Goal: Transaction & Acquisition: Purchase product/service

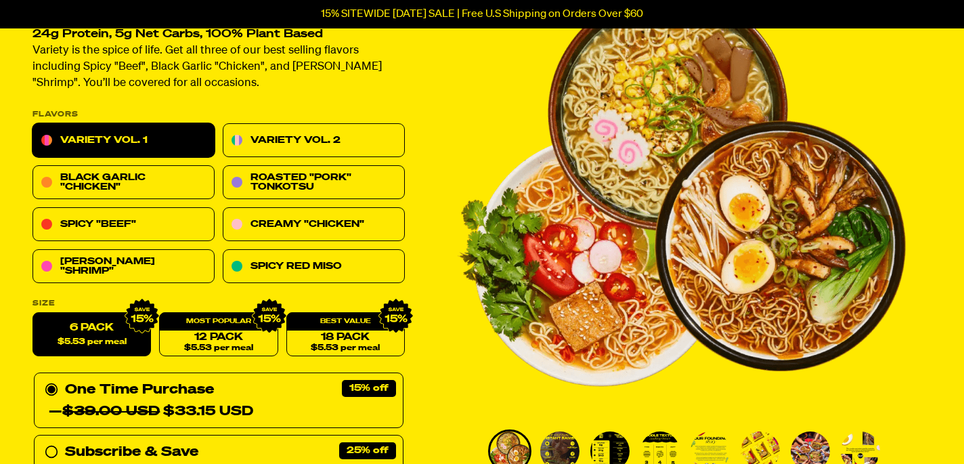
scroll to position [127, 0]
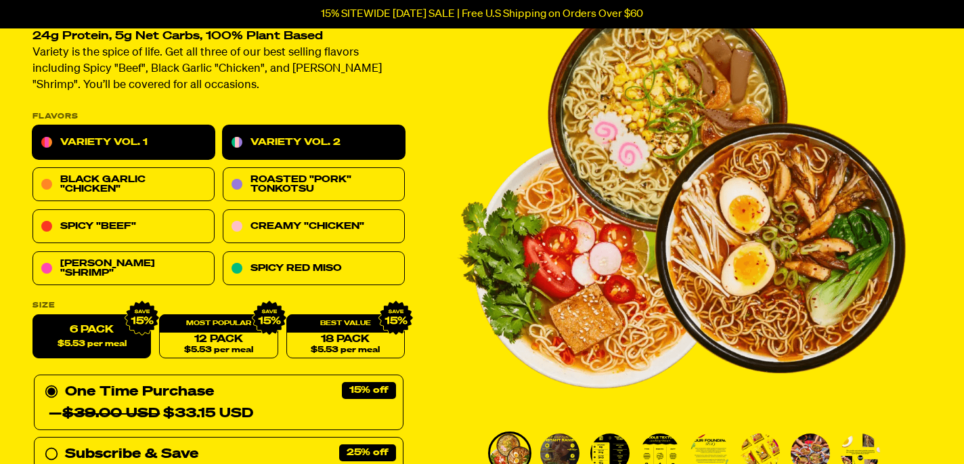
click at [319, 137] on link "Variety Vol. 2" at bounding box center [314, 143] width 182 height 34
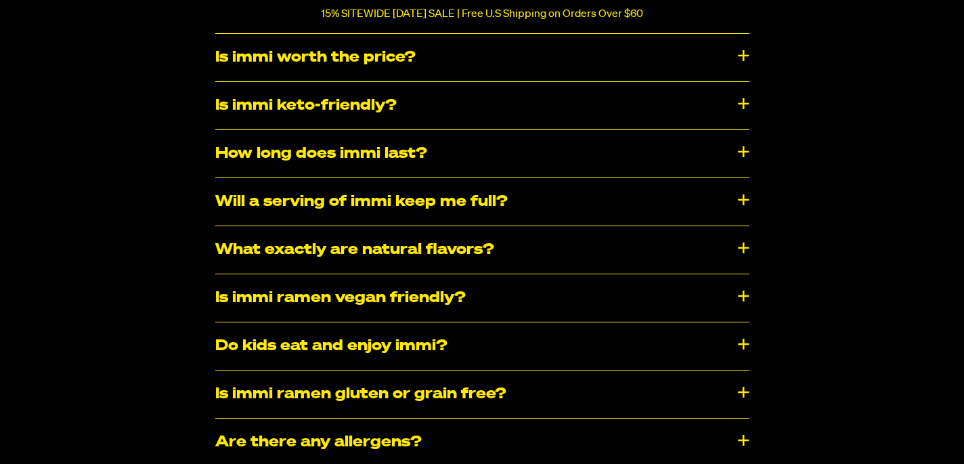
scroll to position [6403, 0]
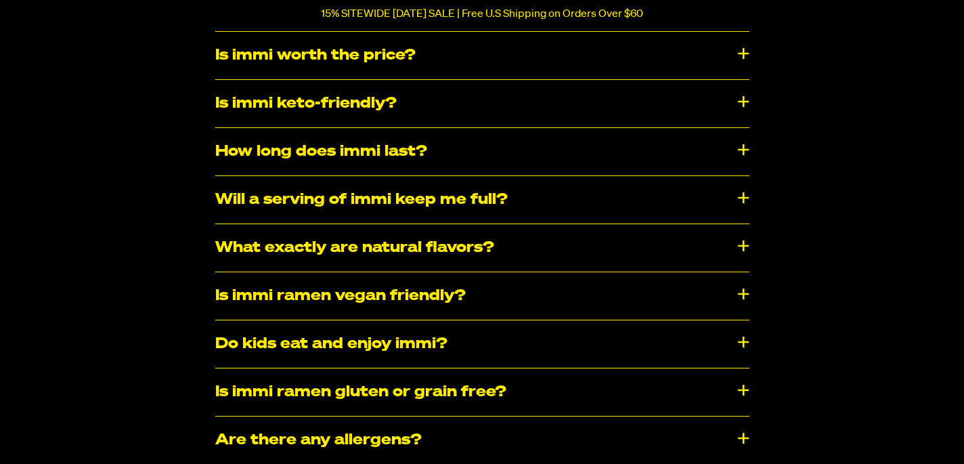
click at [743, 147] on div "How long does immi last?" at bounding box center [482, 151] width 534 height 47
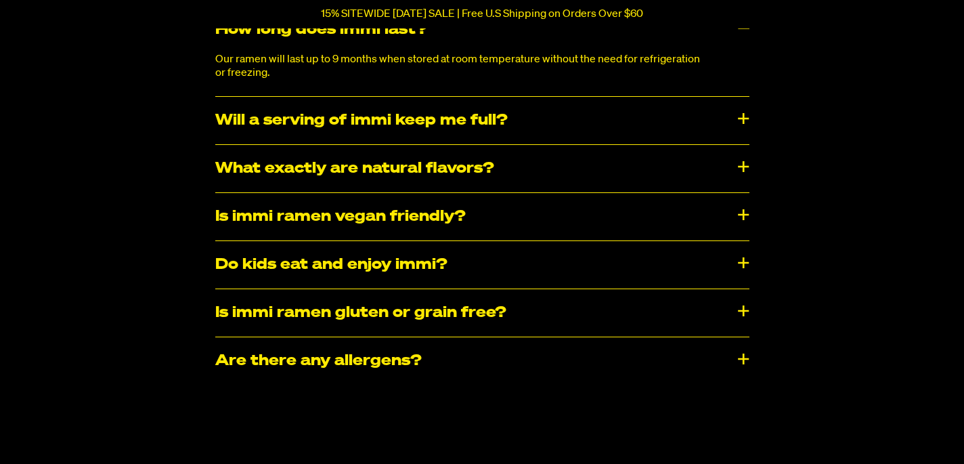
scroll to position [6529, 0]
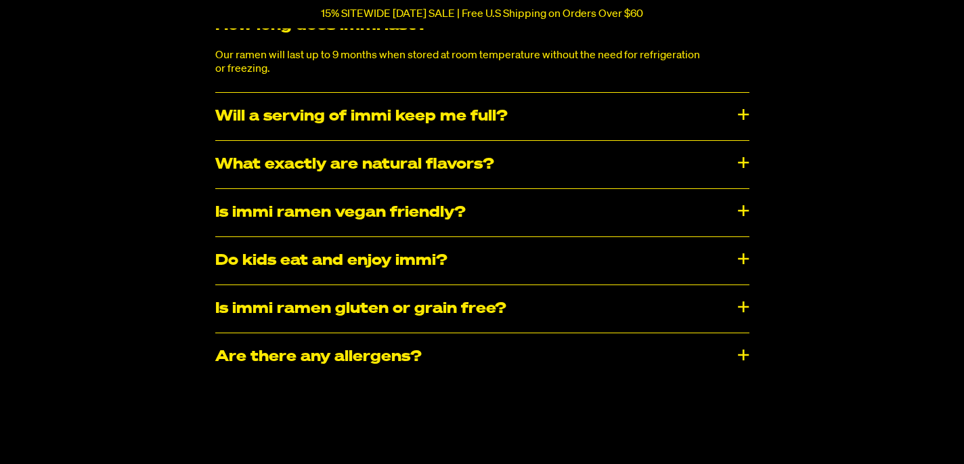
click at [743, 206] on div "Is immi ramen vegan friendly?" at bounding box center [482, 212] width 534 height 47
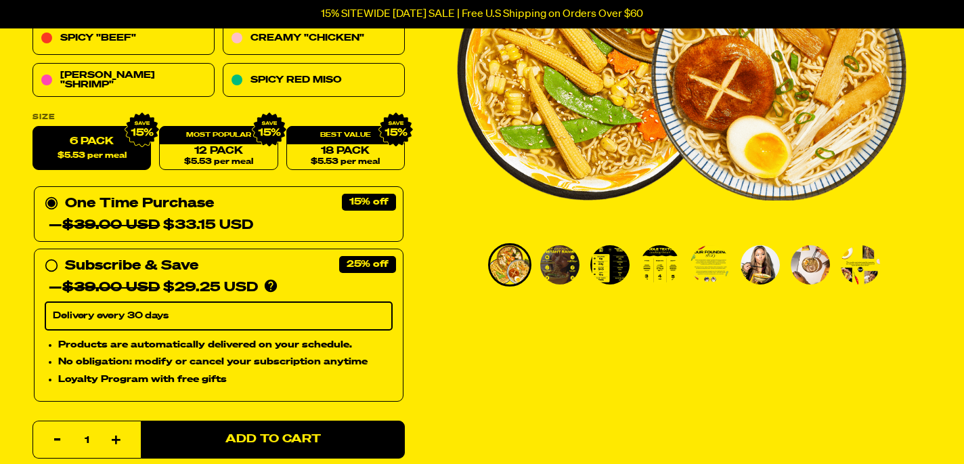
scroll to position [321, 0]
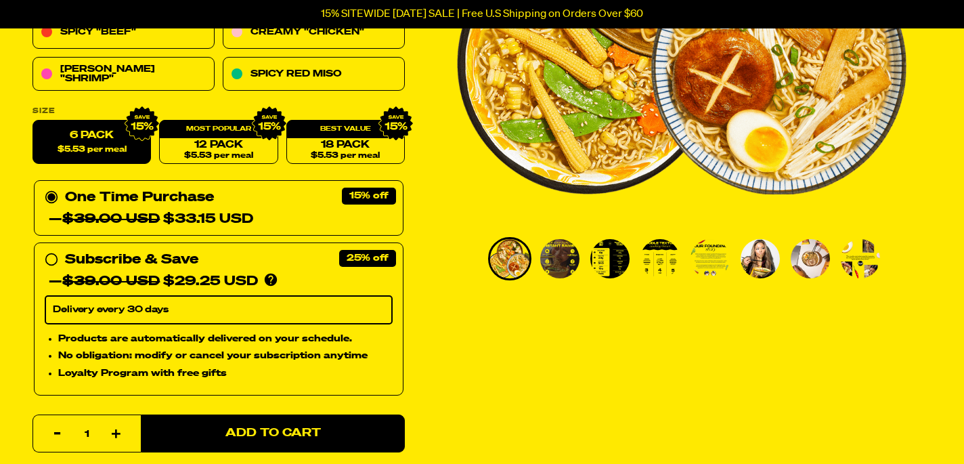
click at [565, 259] on img "Go to slide 2" at bounding box center [559, 258] width 39 height 39
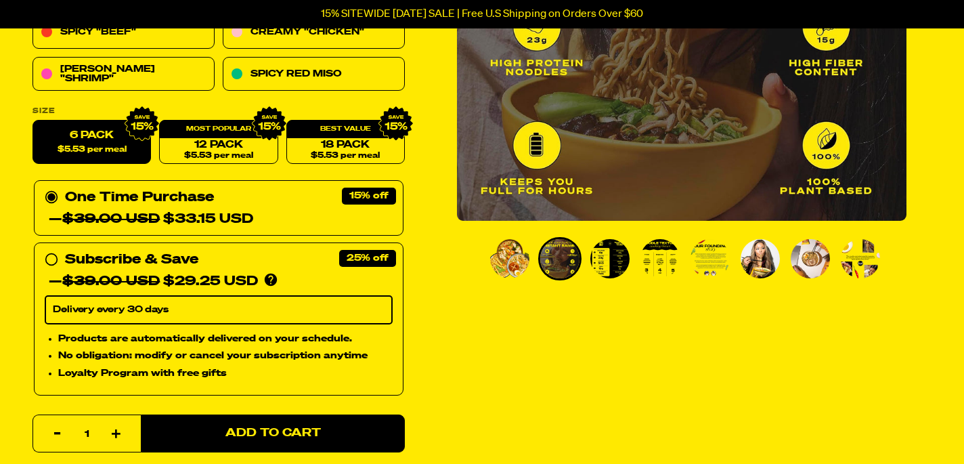
click at [608, 262] on img "Go to slide 3" at bounding box center [609, 258] width 39 height 39
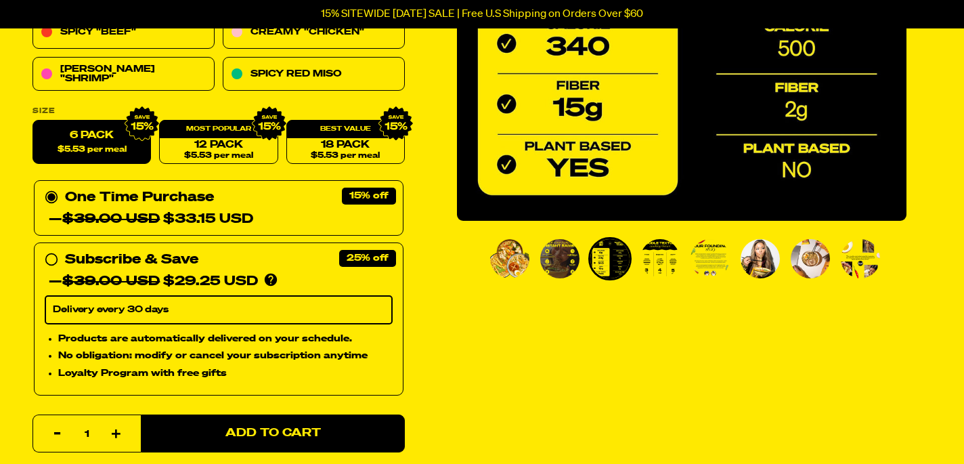
click at [662, 264] on img "Go to slide 4" at bounding box center [660, 258] width 39 height 39
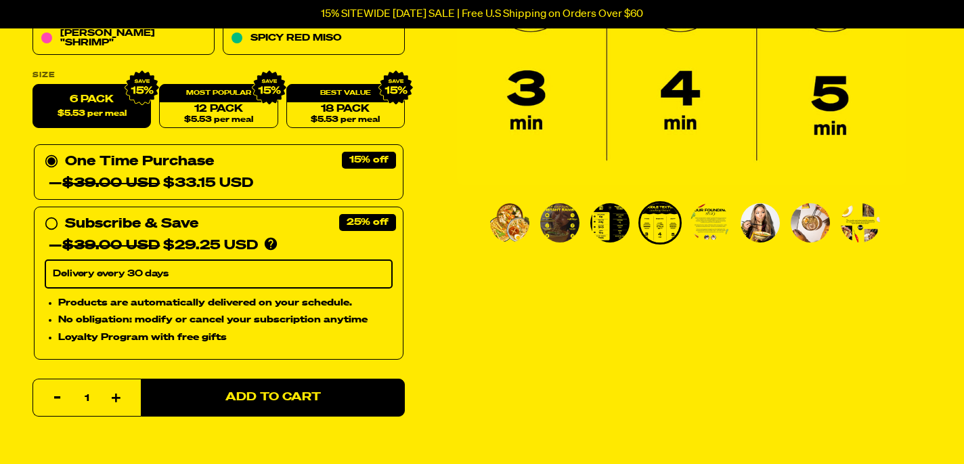
scroll to position [275, 0]
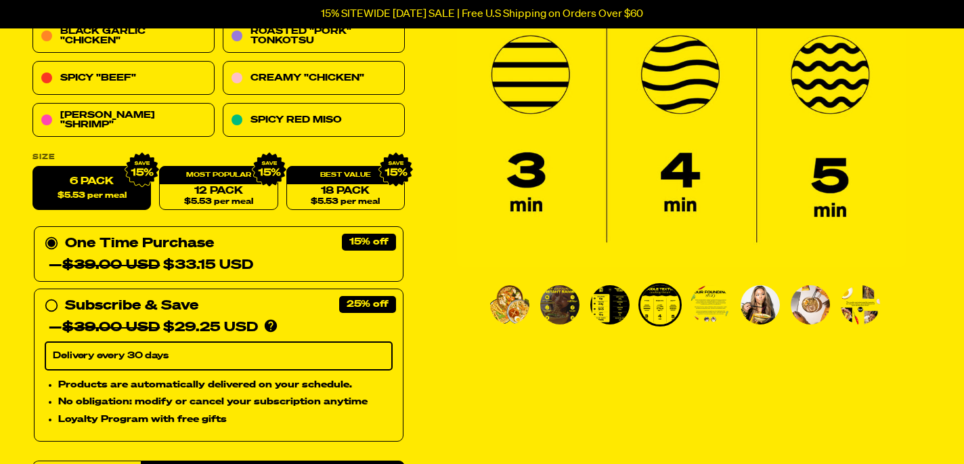
click at [663, 299] on img "Go to slide 4" at bounding box center [660, 304] width 39 height 39
click at [709, 304] on img "Go to slide 5" at bounding box center [710, 304] width 39 height 39
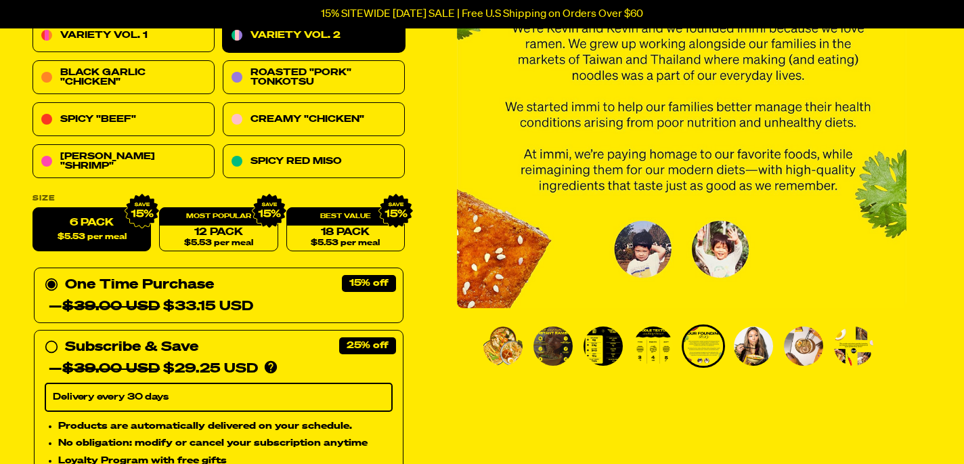
scroll to position [265, 0]
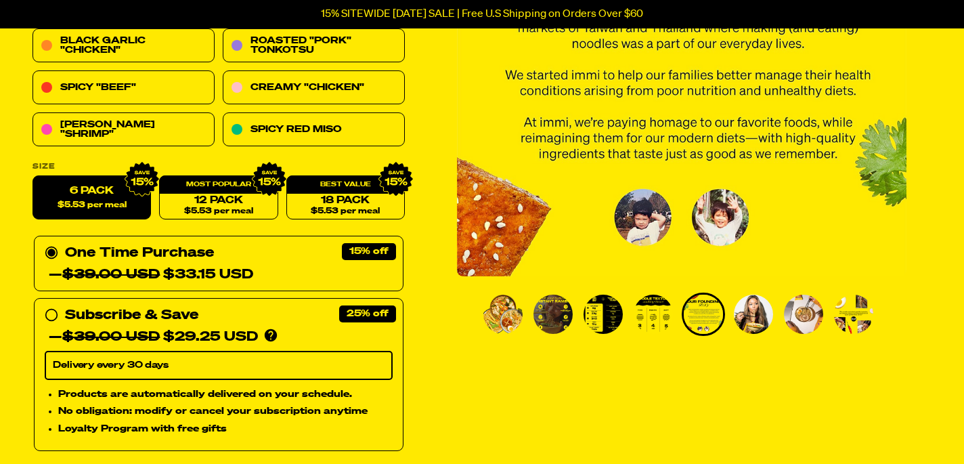
click at [750, 317] on img "Go to slide 6" at bounding box center [753, 314] width 39 height 39
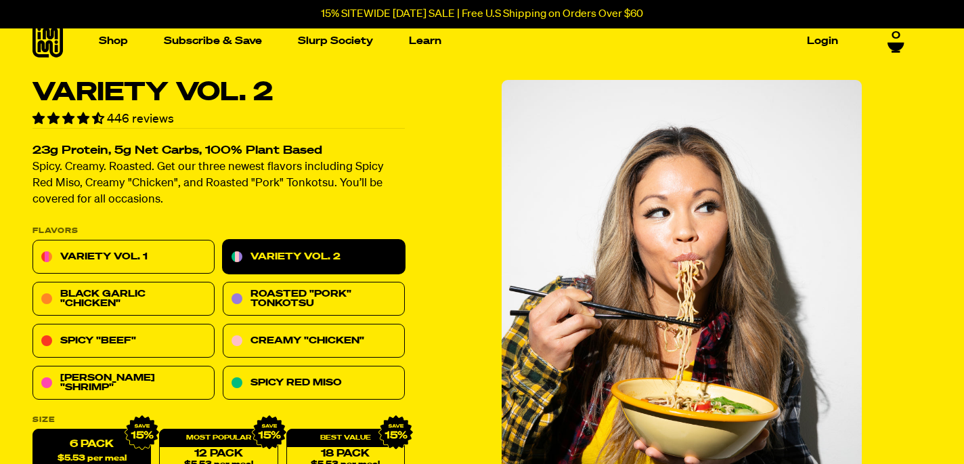
scroll to position [9, 0]
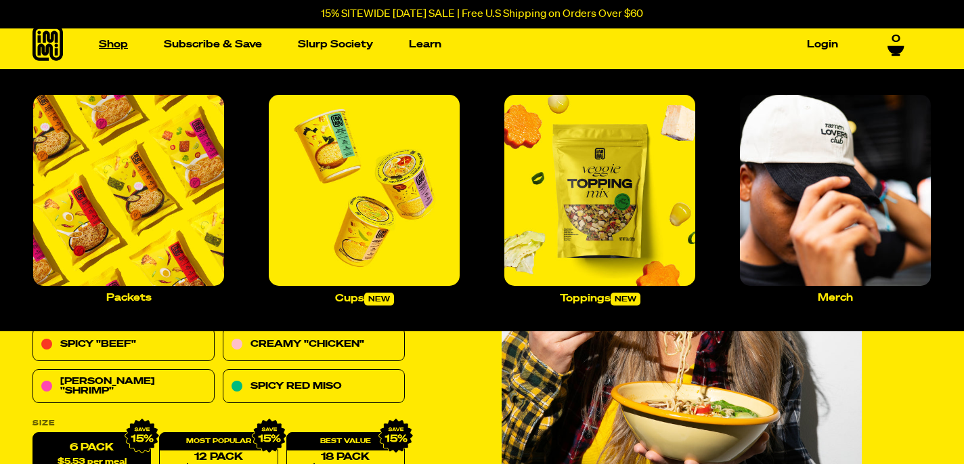
click at [115, 44] on link "Shop" at bounding box center [113, 44] width 40 height 21
click at [141, 204] on img "Main navigation" at bounding box center [128, 190] width 191 height 191
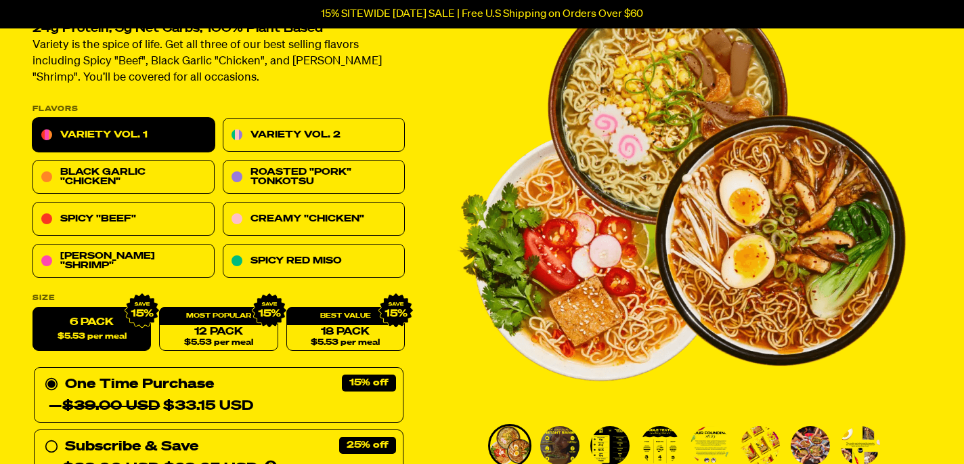
scroll to position [135, 0]
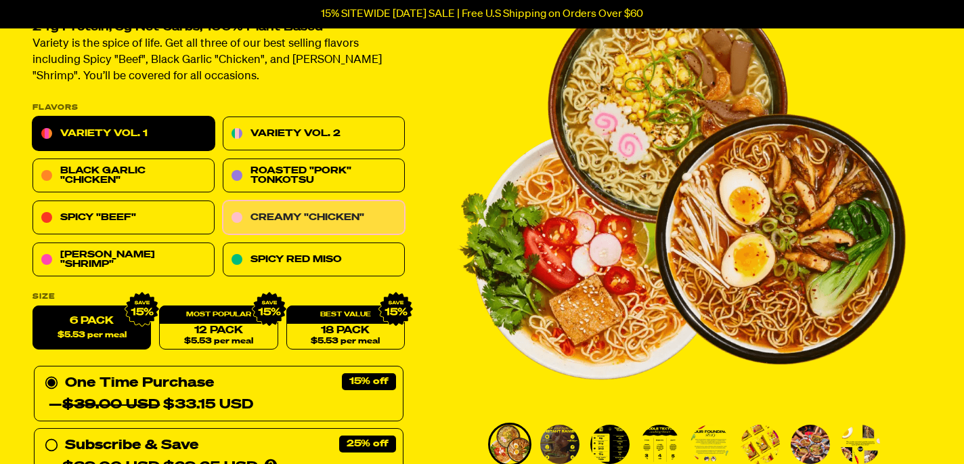
click at [301, 214] on link "Creamy "Chicken"" at bounding box center [314, 218] width 182 height 34
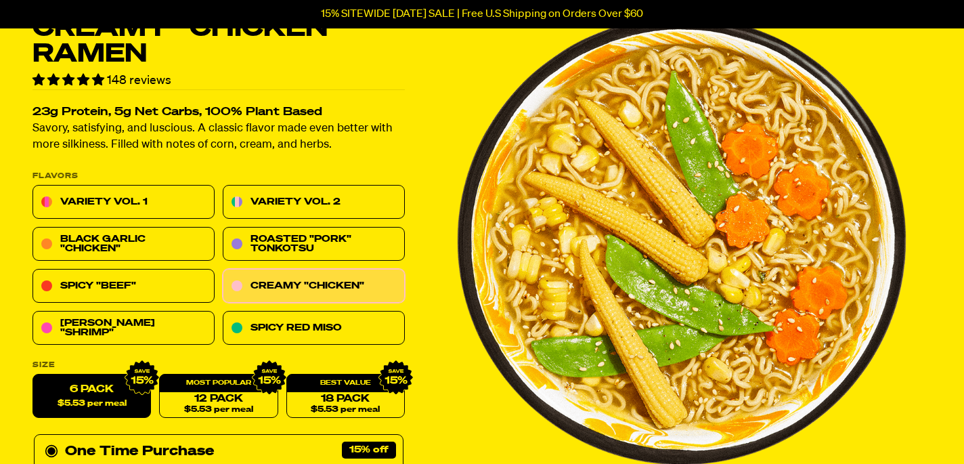
scroll to position [76, 0]
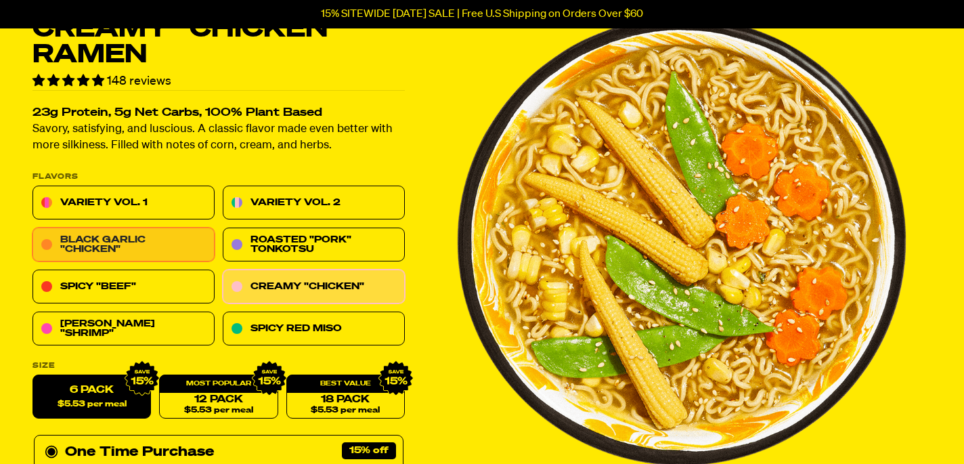
click at [125, 242] on link "Black Garlic "Chicken"" at bounding box center [124, 245] width 182 height 34
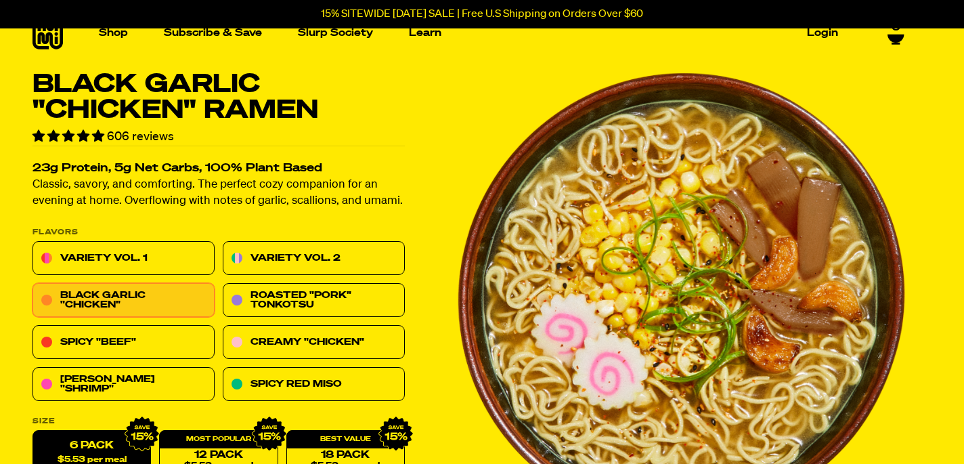
scroll to position [22, 0]
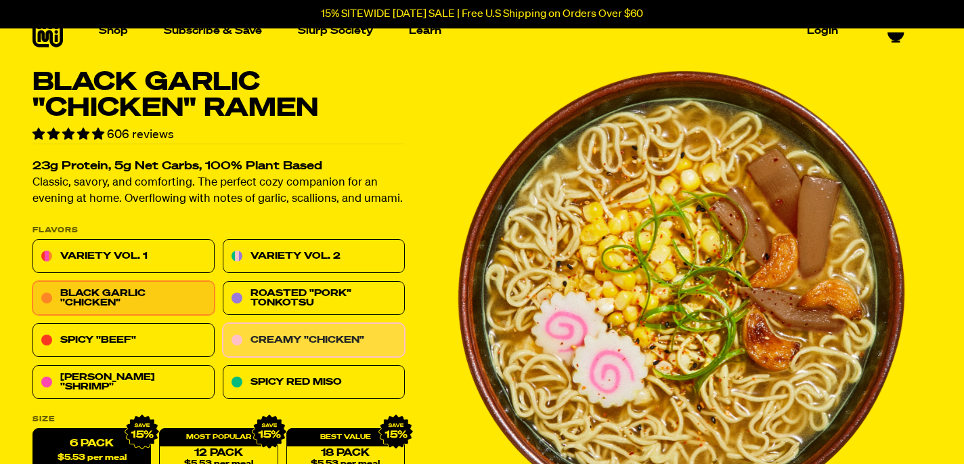
click at [313, 336] on link "Creamy "Chicken"" at bounding box center [314, 341] width 182 height 34
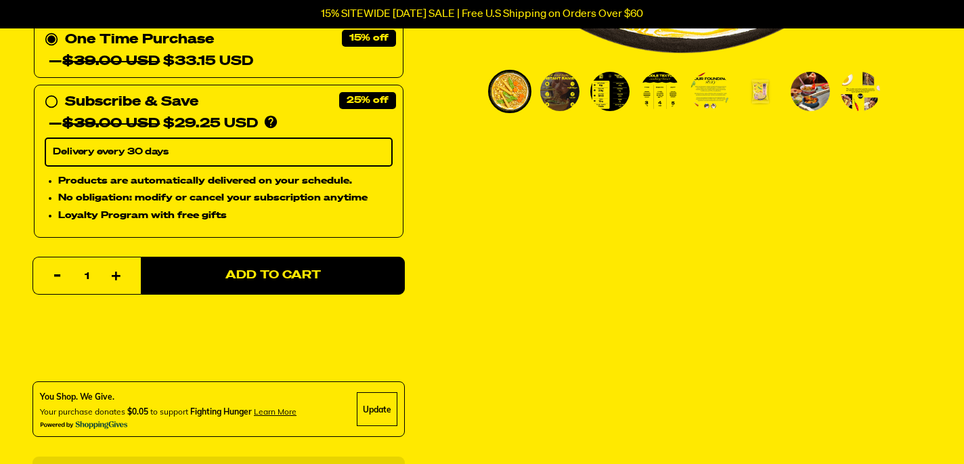
scroll to position [498, 0]
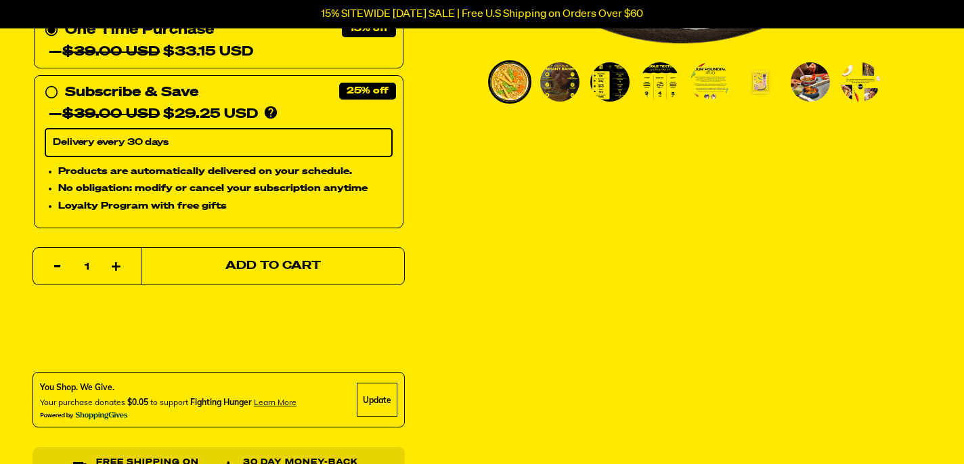
click at [268, 265] on span "Add to Cart" at bounding box center [272, 267] width 95 height 12
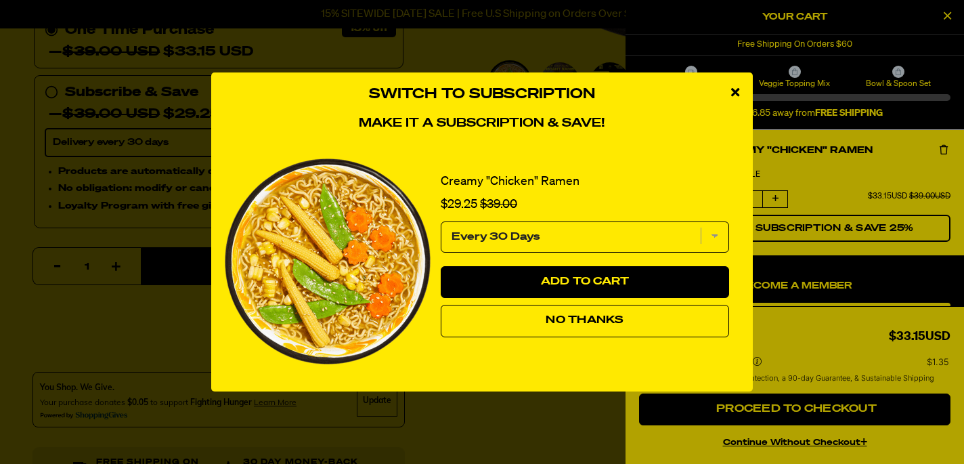
click at [580, 323] on span "No Thanks" at bounding box center [585, 320] width 78 height 11
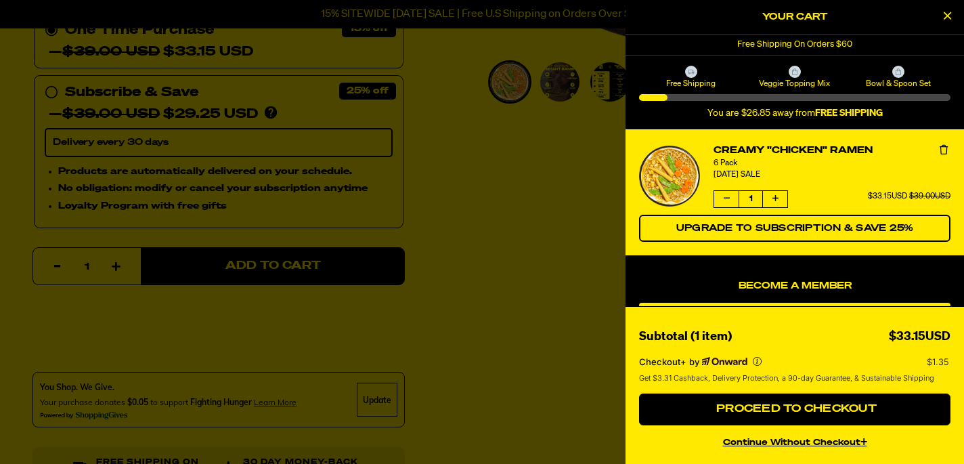
click at [505, 169] on div at bounding box center [482, 232] width 964 height 464
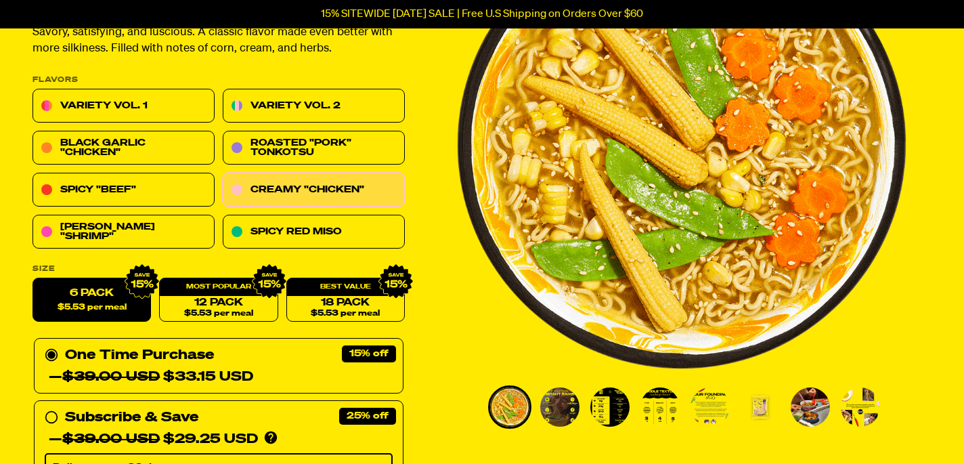
scroll to position [161, 0]
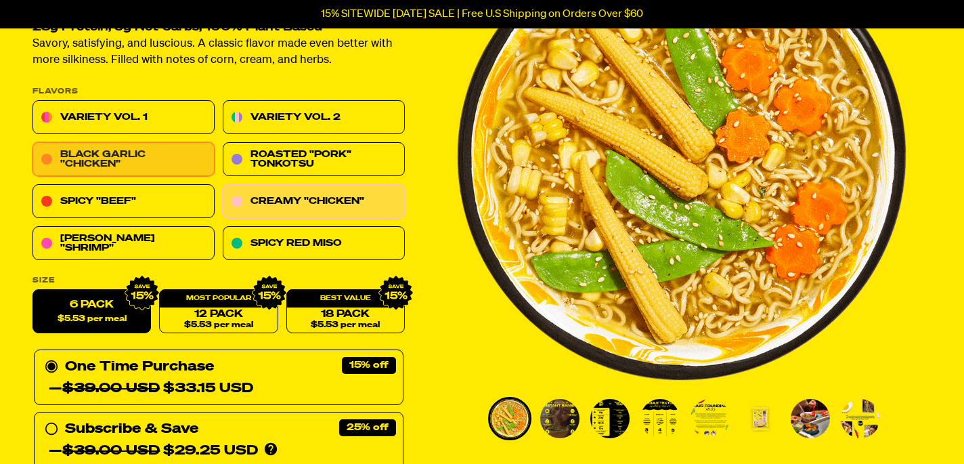
click at [126, 154] on link "Black Garlic "Chicken"" at bounding box center [124, 160] width 182 height 34
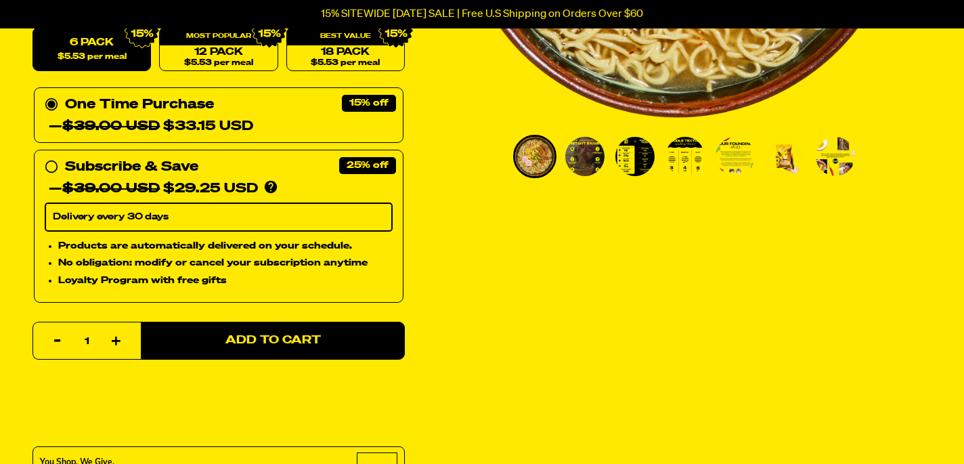
scroll to position [450, 0]
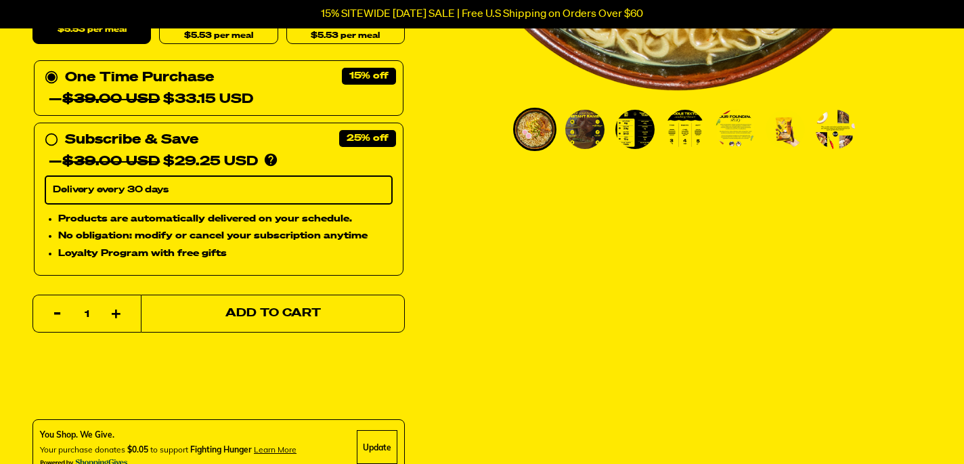
click at [259, 310] on span "Add to Cart" at bounding box center [272, 314] width 95 height 12
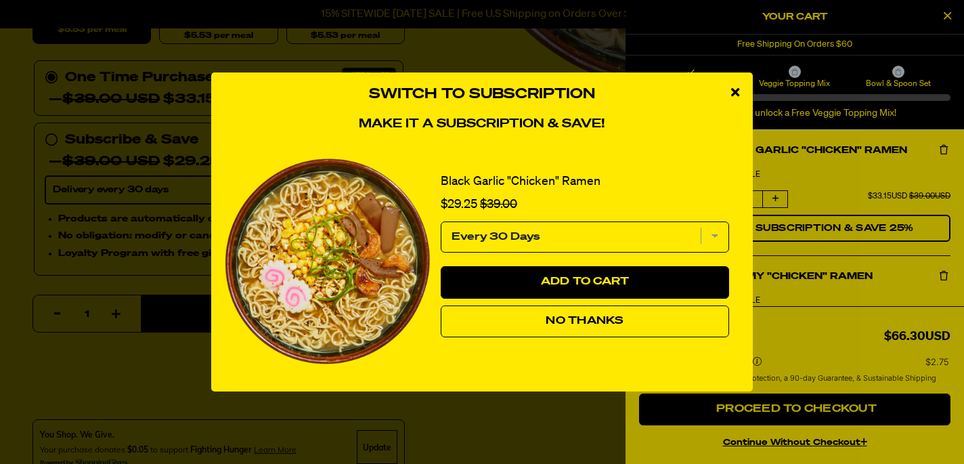
click at [594, 317] on span "No Thanks" at bounding box center [585, 321] width 78 height 11
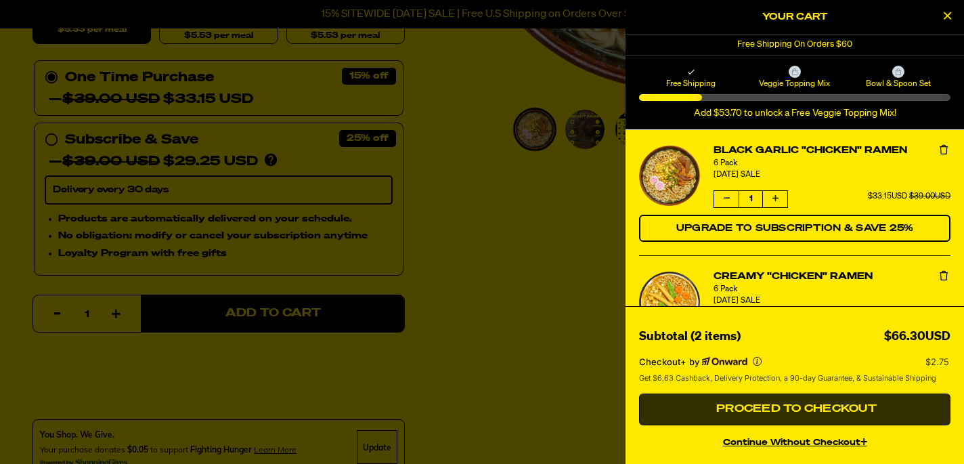
click at [806, 408] on span "Proceed to Checkout" at bounding box center [795, 409] width 164 height 11
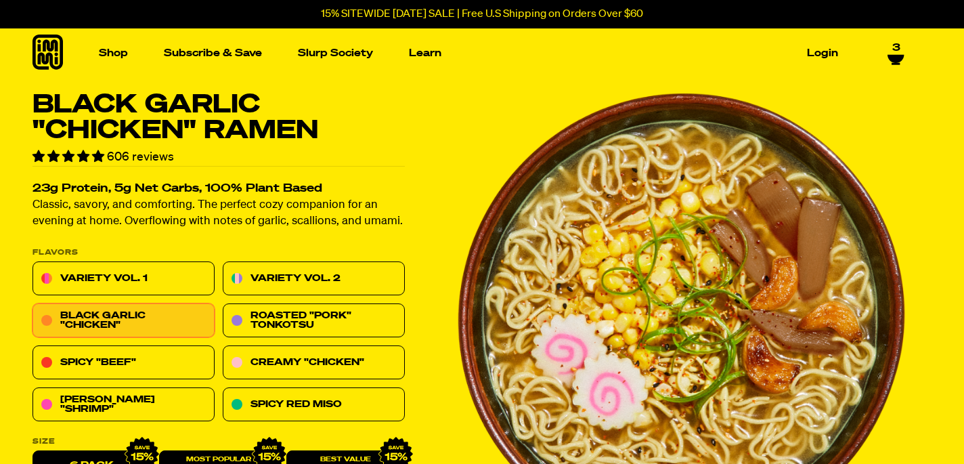
click at [897, 51] on span "3" at bounding box center [896, 48] width 8 height 12
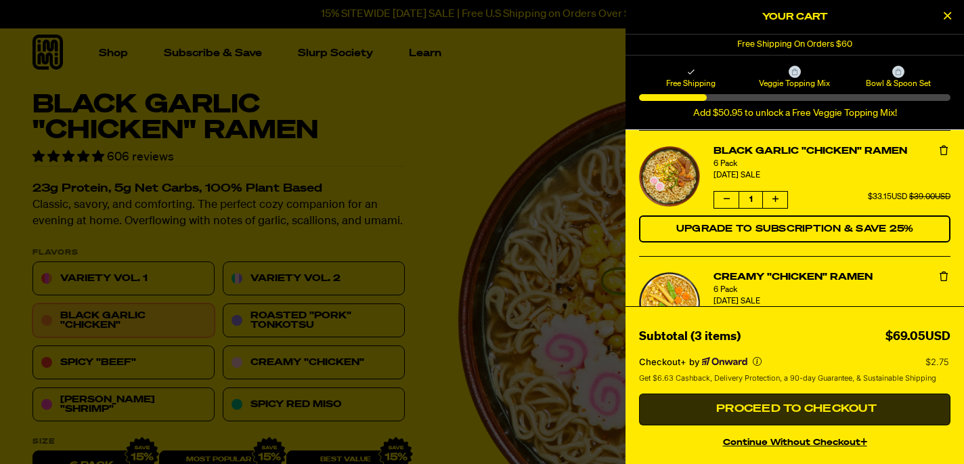
click at [792, 407] on span "Proceed to Checkout" at bounding box center [795, 409] width 164 height 11
